Goal: Navigation & Orientation: Find specific page/section

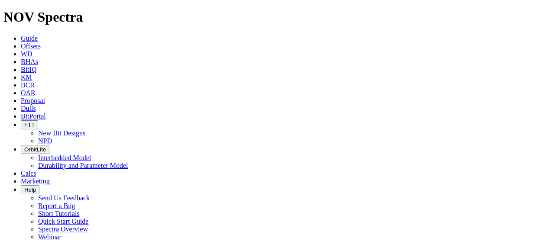
select select "number:0"
select select "number:1"
select select "string:LT"
select select "string:S"
select select "string:I"
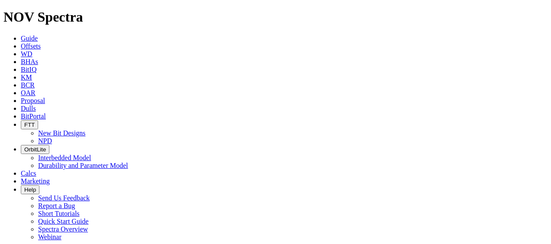
select select "string:NO"
select select "string:TD"
click at [35, 81] on link "BCR" at bounding box center [28, 84] width 14 height 7
click at [32, 74] on span "KM" at bounding box center [26, 77] width 11 height 7
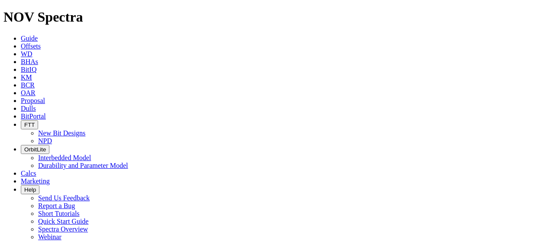
click at [41, 42] on span "Offsets" at bounding box center [31, 45] width 20 height 7
click at [33, 50] on link "WD" at bounding box center [27, 53] width 12 height 7
click at [21, 113] on icon at bounding box center [21, 116] width 0 height 7
click at [45, 97] on span "Proposal" at bounding box center [33, 100] width 24 height 7
click at [21, 35] on link "Guide" at bounding box center [29, 38] width 17 height 7
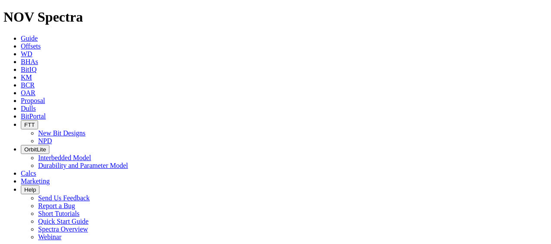
drag, startPoint x: 293, startPoint y: 67, endPoint x: 293, endPoint y: 85, distance: 17.8
click at [32, 74] on link "KM" at bounding box center [26, 77] width 11 height 7
click at [35, 81] on span "BCR" at bounding box center [28, 84] width 14 height 7
click at [36, 89] on link "OAR" at bounding box center [28, 92] width 15 height 7
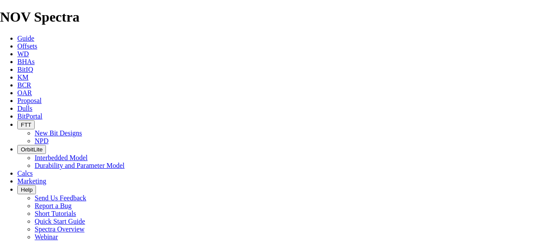
click at [17, 97] on icon at bounding box center [17, 100] width 0 height 7
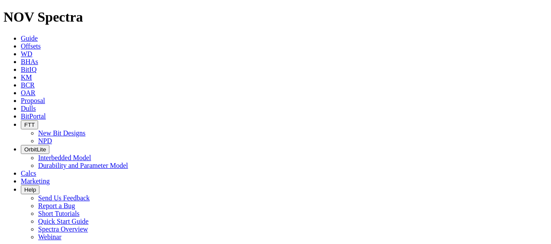
click at [36, 105] on link "Dulls" at bounding box center [28, 108] width 15 height 7
click at [46, 113] on span "BitPortal" at bounding box center [33, 116] width 25 height 7
click at [38, 120] on button "FTT" at bounding box center [29, 124] width 17 height 9
click at [46, 146] on span "OrbitLite" at bounding box center [35, 149] width 22 height 7
click at [91, 154] on link "Interbedded Model" at bounding box center [64, 157] width 53 height 7
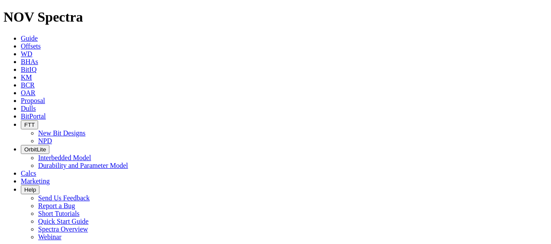
click at [26, 35] on link "Guide" at bounding box center [29, 38] width 17 height 7
